Goal: Task Accomplishment & Management: Use online tool/utility

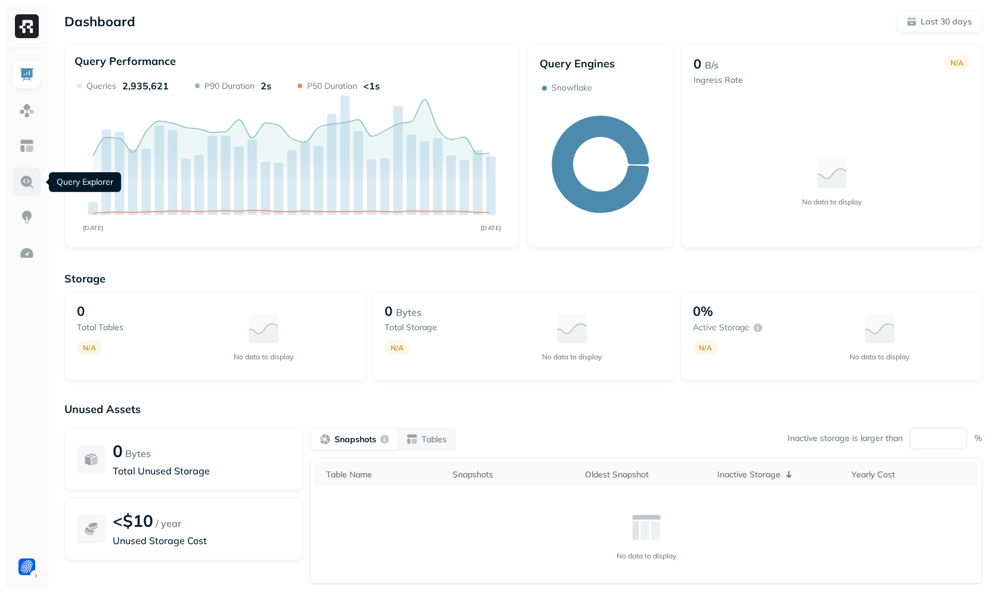
click at [33, 177] on img at bounding box center [27, 182] width 16 height 16
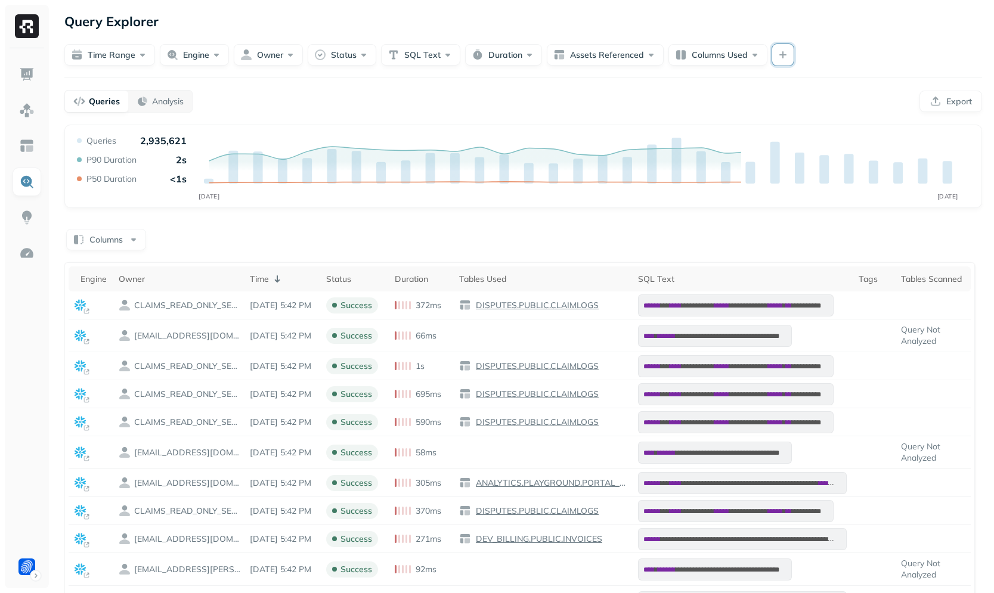
click at [772, 63] on button "button" at bounding box center [782, 54] width 21 height 21
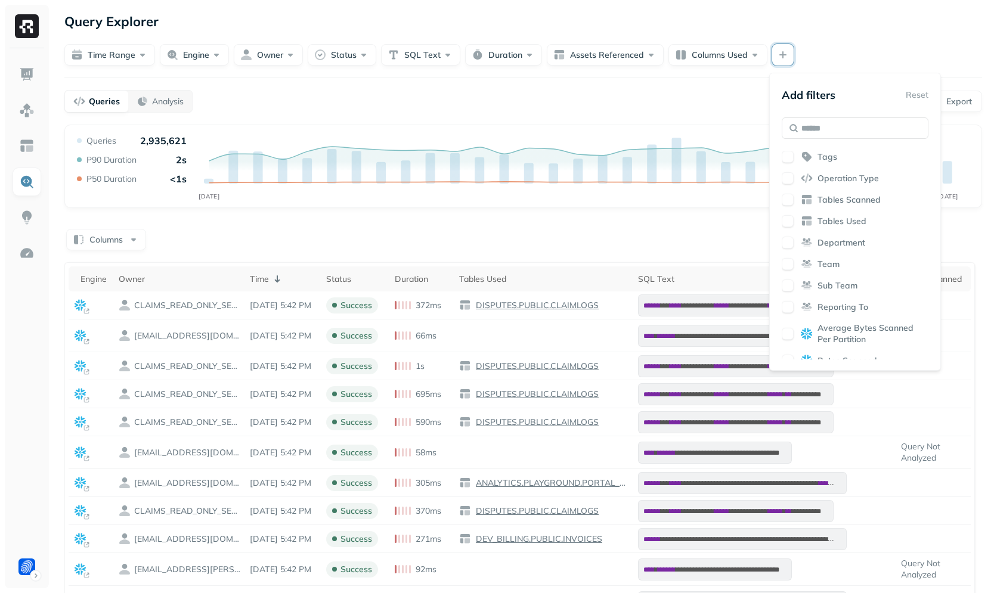
click at [772, 63] on button "button" at bounding box center [782, 54] width 21 height 21
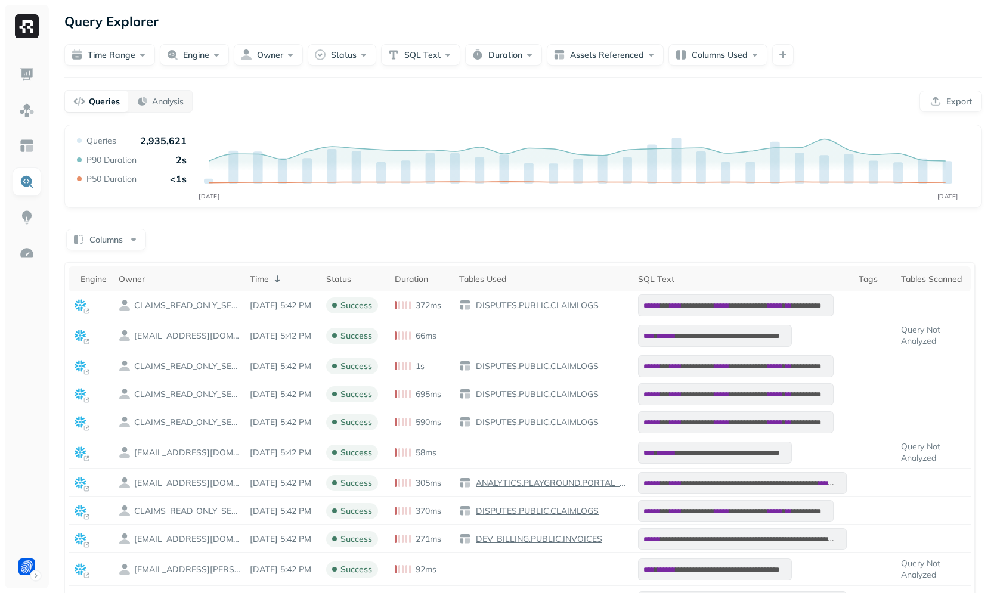
click at [778, 69] on div "**********" at bounding box center [523, 413] width 942 height 826
click at [781, 61] on button "button" at bounding box center [782, 54] width 21 height 21
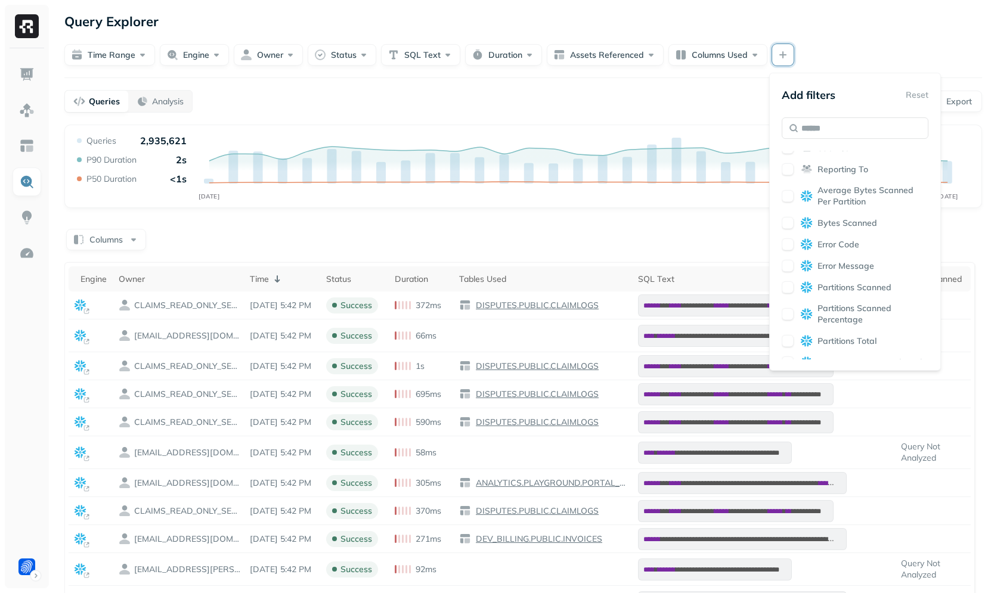
scroll to position [260, 0]
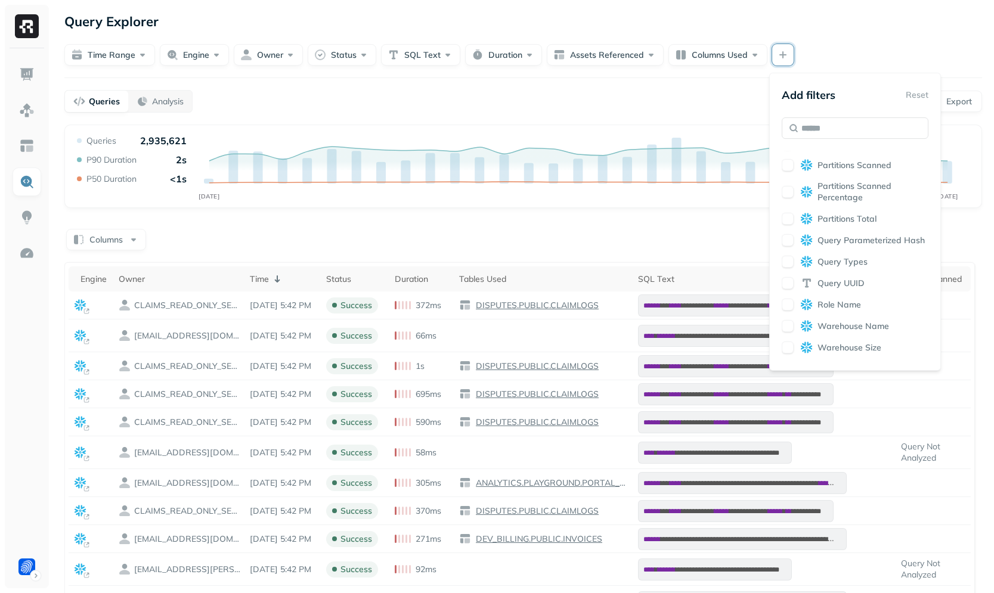
click at [834, 302] on div "Tags Operation Type Tables Scanned Tables Used Department Team Sub Team Reporti…" at bounding box center [855, 255] width 147 height 209
click at [836, 289] on span "Query UUID" at bounding box center [841, 283] width 47 height 11
click at [696, 108] on div "Queries Analysis Export" at bounding box center [523, 101] width 918 height 23
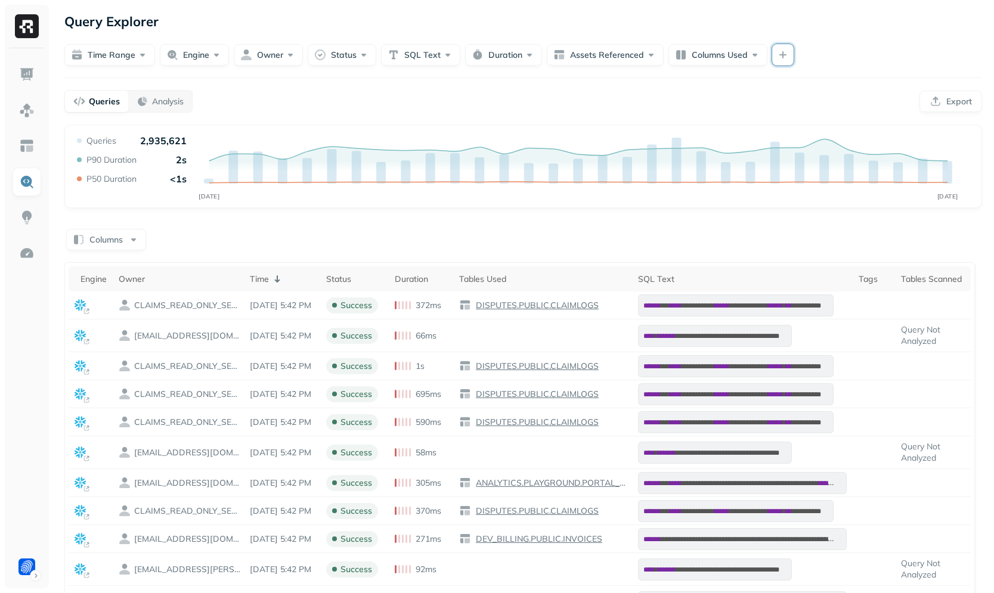
click at [780, 57] on button "button" at bounding box center [782, 54] width 21 height 21
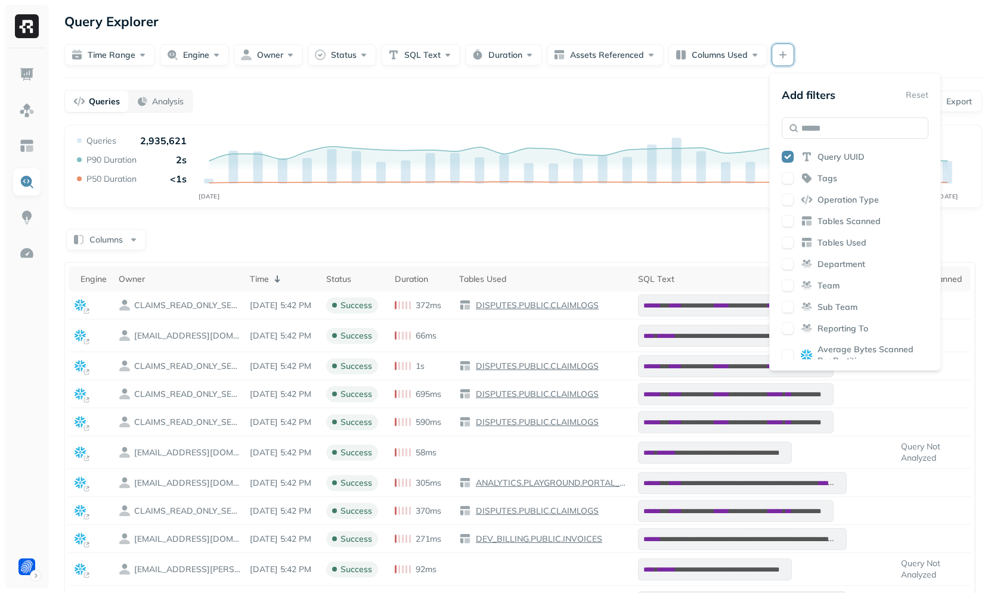
click at [690, 101] on div "Queries Analysis Export" at bounding box center [523, 101] width 918 height 23
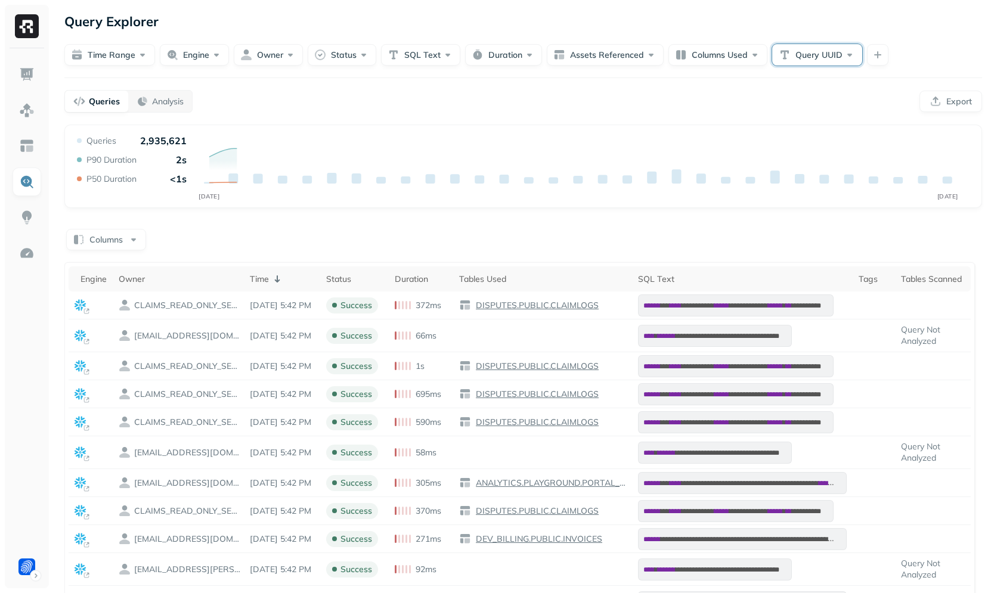
click at [799, 62] on button "Query UUID" at bounding box center [817, 54] width 90 height 21
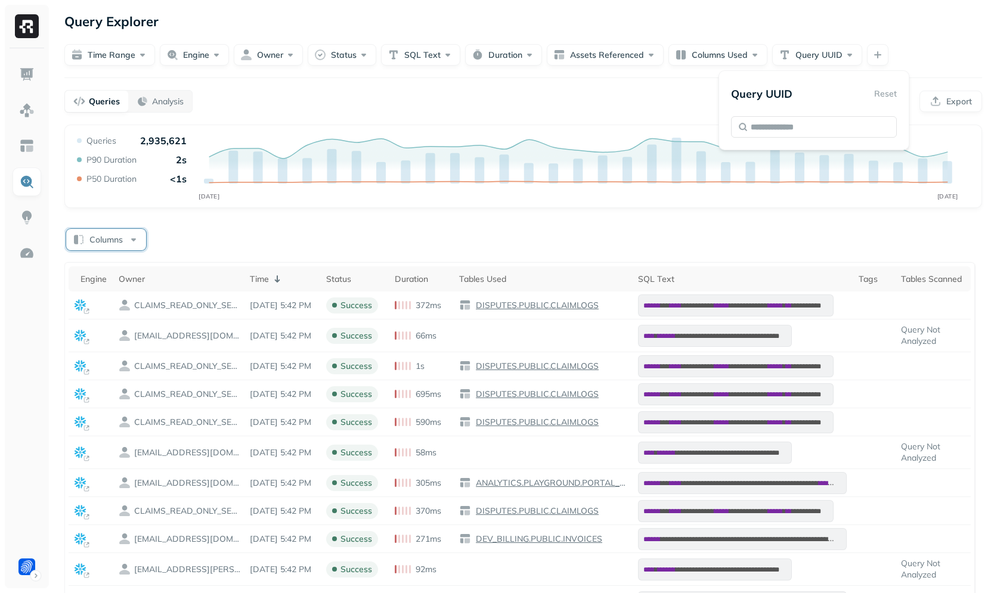
click at [131, 247] on button "Columns" at bounding box center [106, 239] width 80 height 21
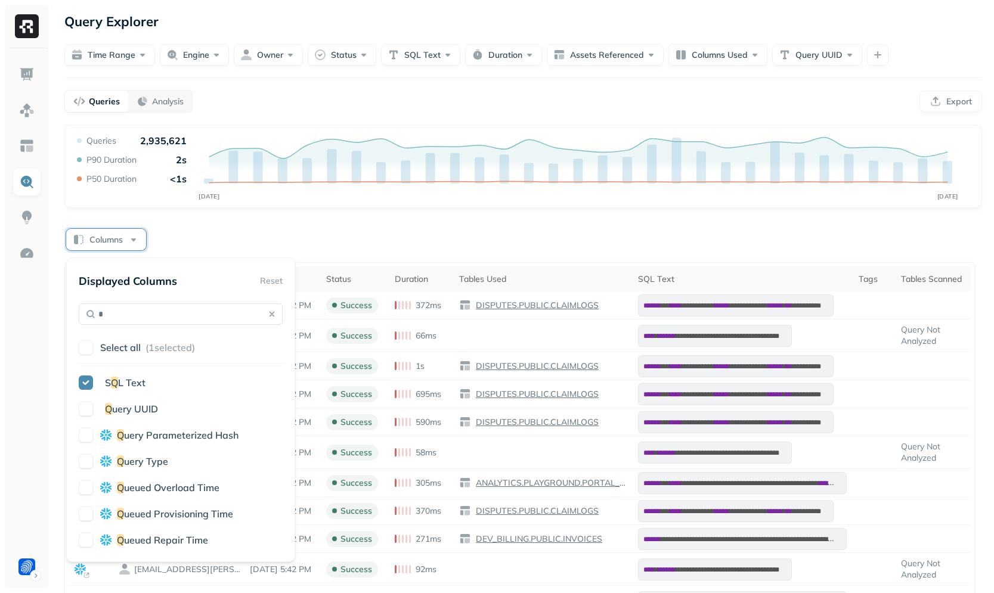
type input "*"
click at [153, 411] on span "uery UUID" at bounding box center [135, 409] width 46 height 12
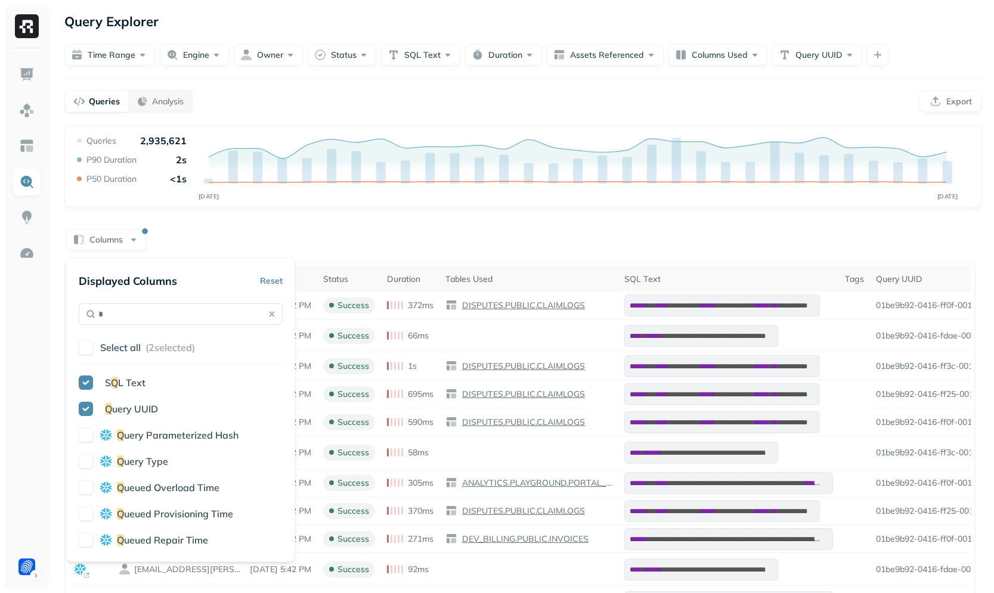
click at [706, 194] on icon "[DATE] [DATE]" at bounding box center [524, 171] width 898 height 72
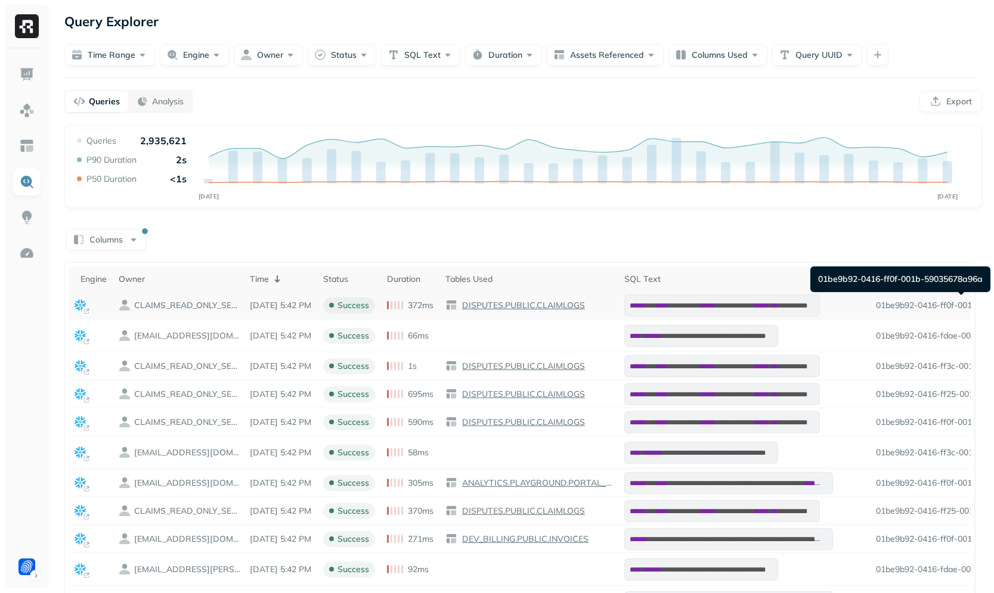
click at [934, 300] on p "01be9b92-0416-ff0f-001b-59035678a96a" at bounding box center [935, 305] width 119 height 11
copy p "01be9b92-0416-ff0f-001b-59035678a96a"
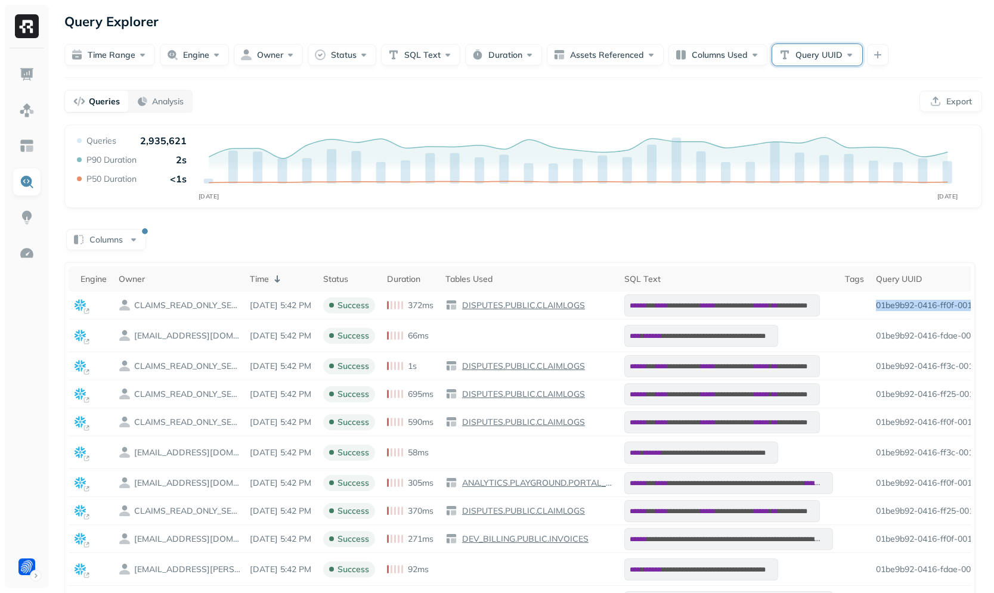
click at [821, 54] on button "Query UUID" at bounding box center [817, 54] width 90 height 21
click at [820, 63] on button "Query UUID" at bounding box center [817, 54] width 90 height 21
type input "**********"
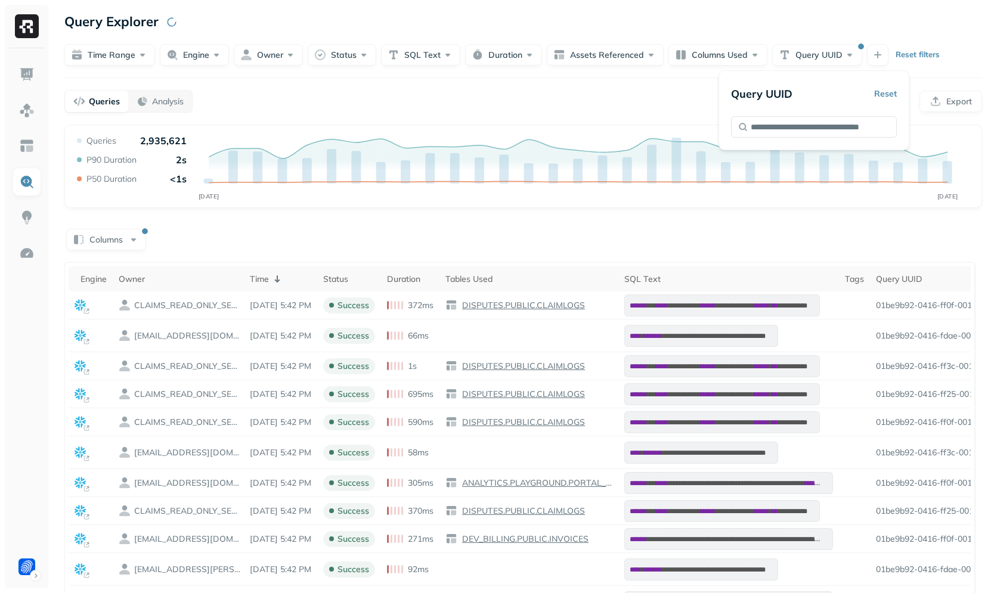
click at [690, 230] on div "Columns" at bounding box center [523, 238] width 918 height 23
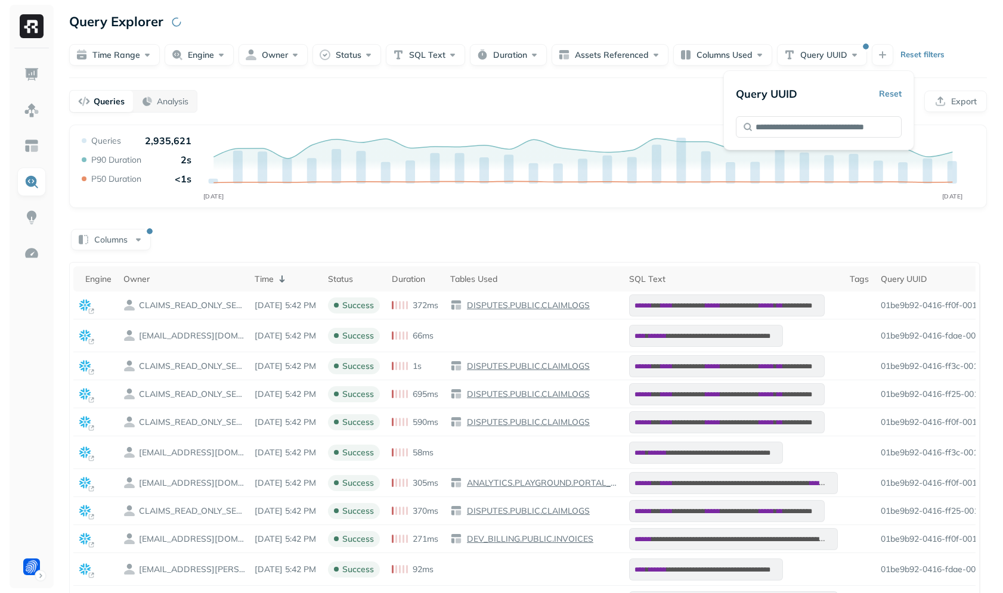
scroll to position [0, 0]
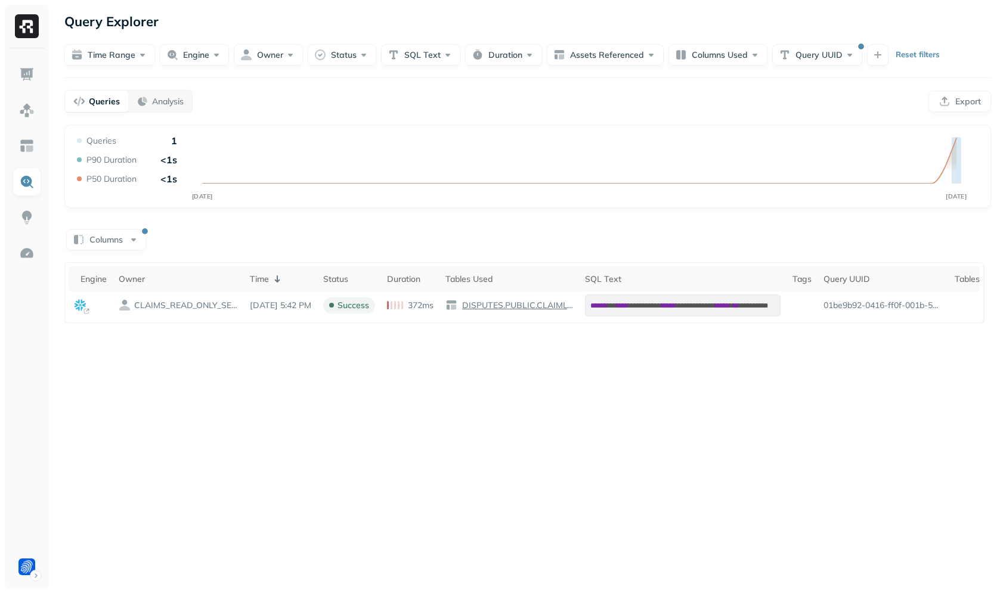
click at [201, 233] on div "Columns" at bounding box center [527, 238] width 927 height 23
click at [23, 147] on img at bounding box center [27, 146] width 16 height 16
